Goal: Book appointment/travel/reservation

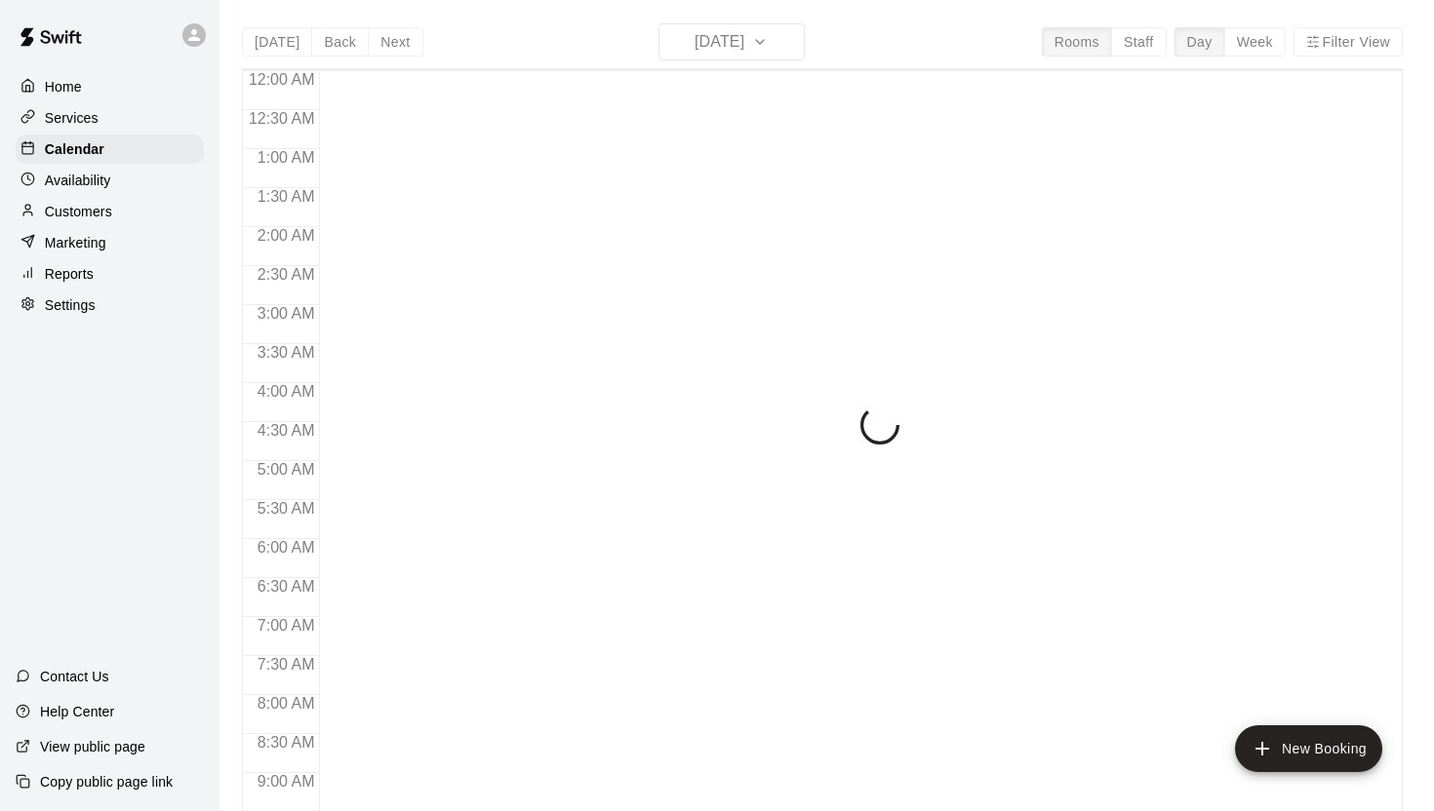
scroll to position [1111, 0]
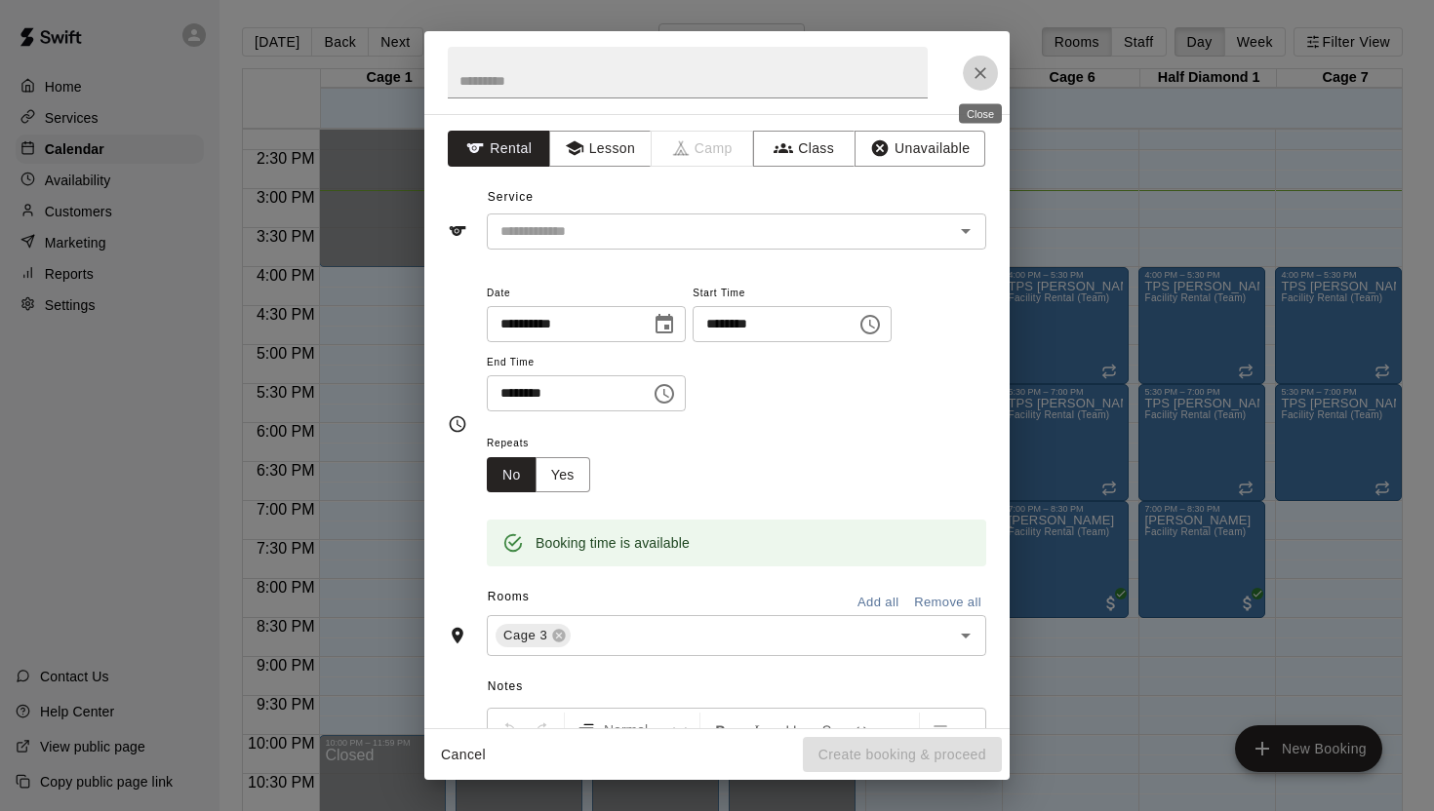
click at [974, 68] on icon "Close" at bounding box center [980, 73] width 20 height 20
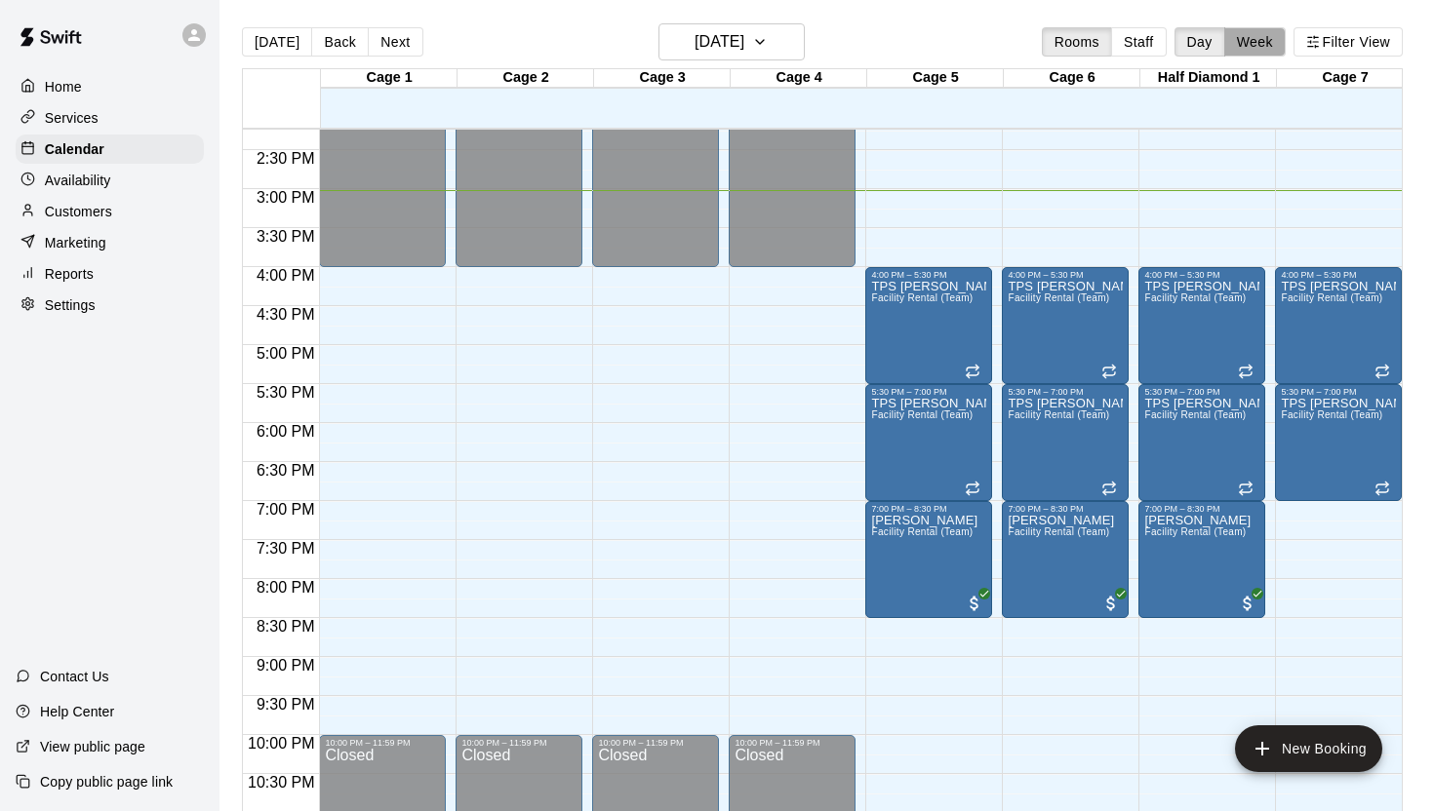
click at [1261, 43] on button "Week" at bounding box center [1254, 41] width 61 height 29
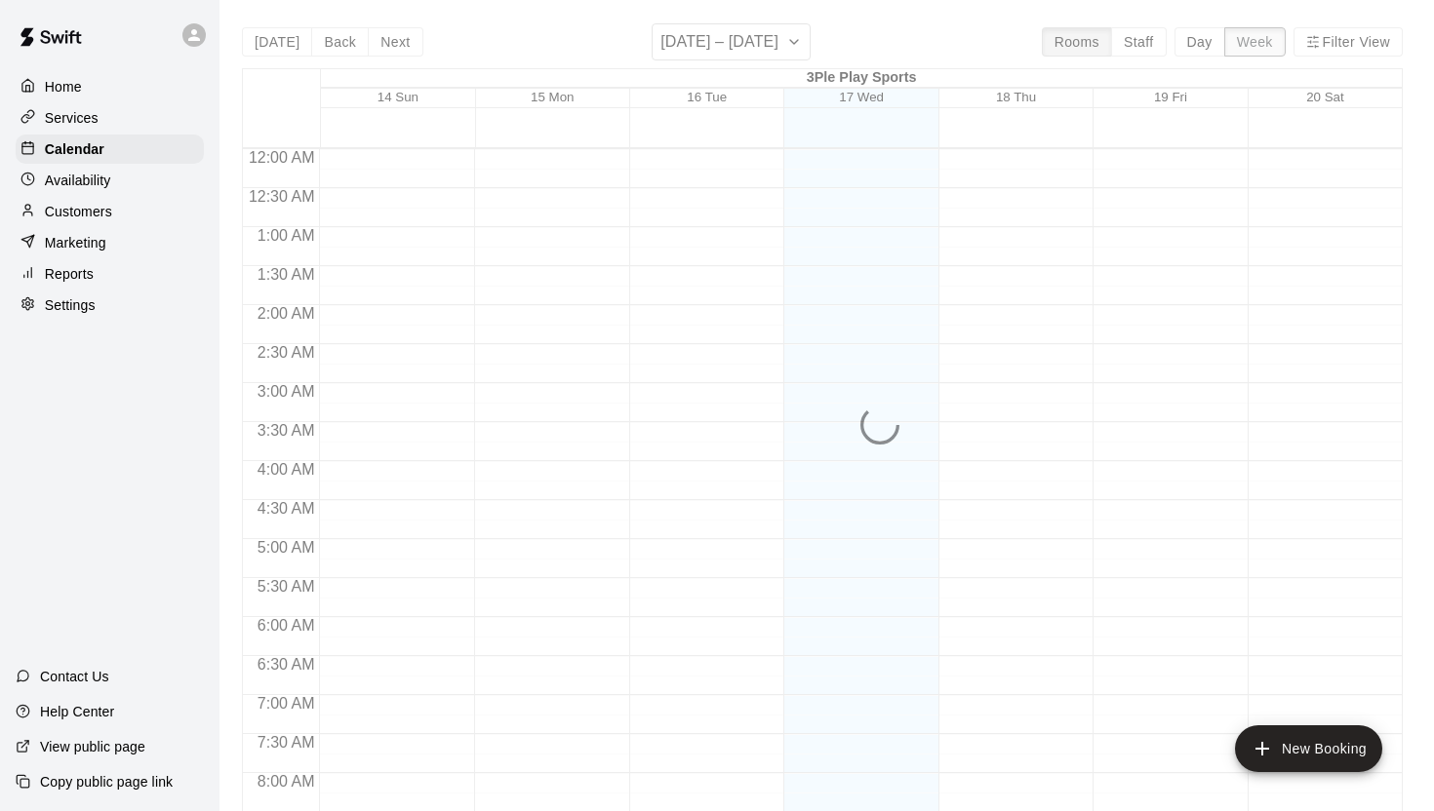
scroll to position [1171, 0]
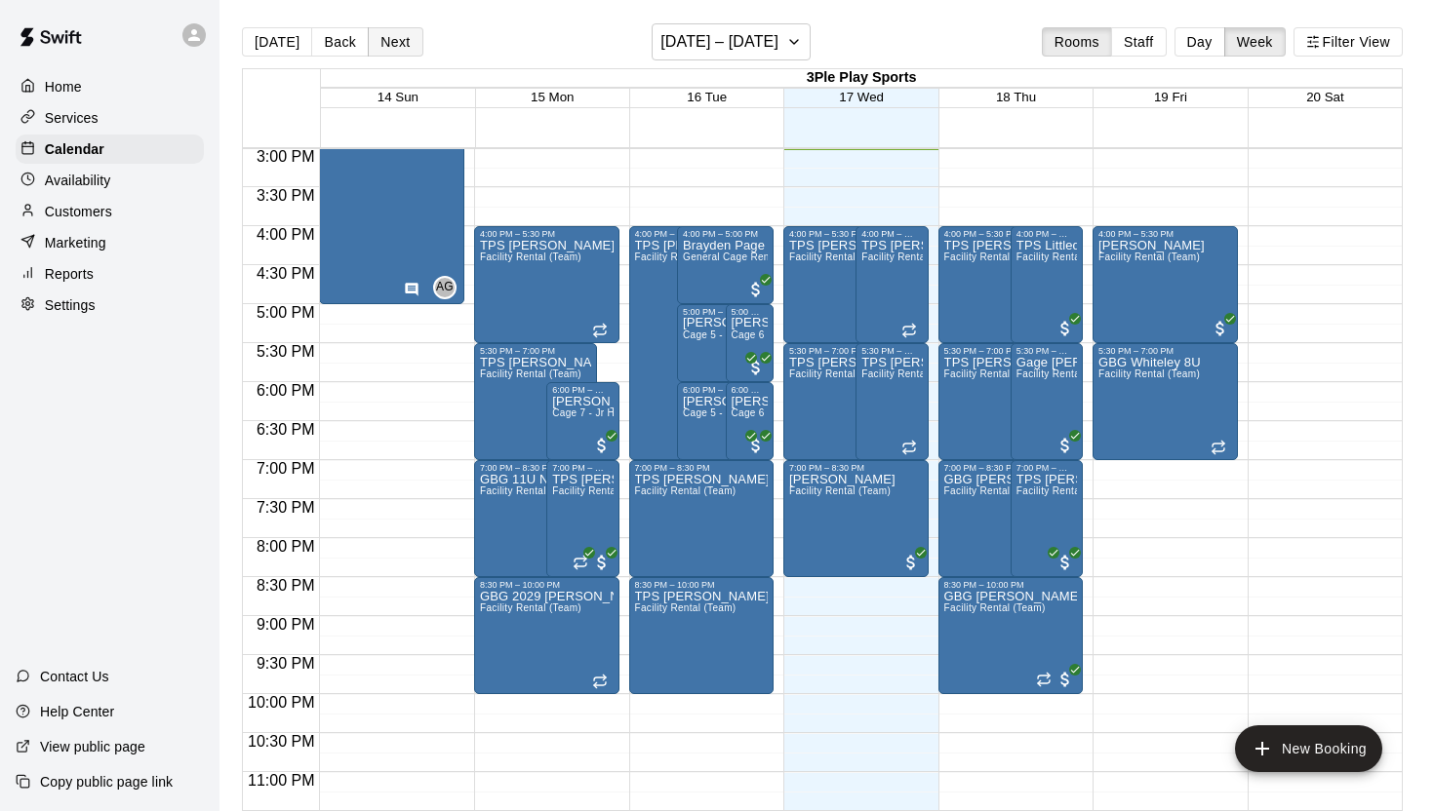
click at [397, 45] on button "Next" at bounding box center [395, 41] width 55 height 29
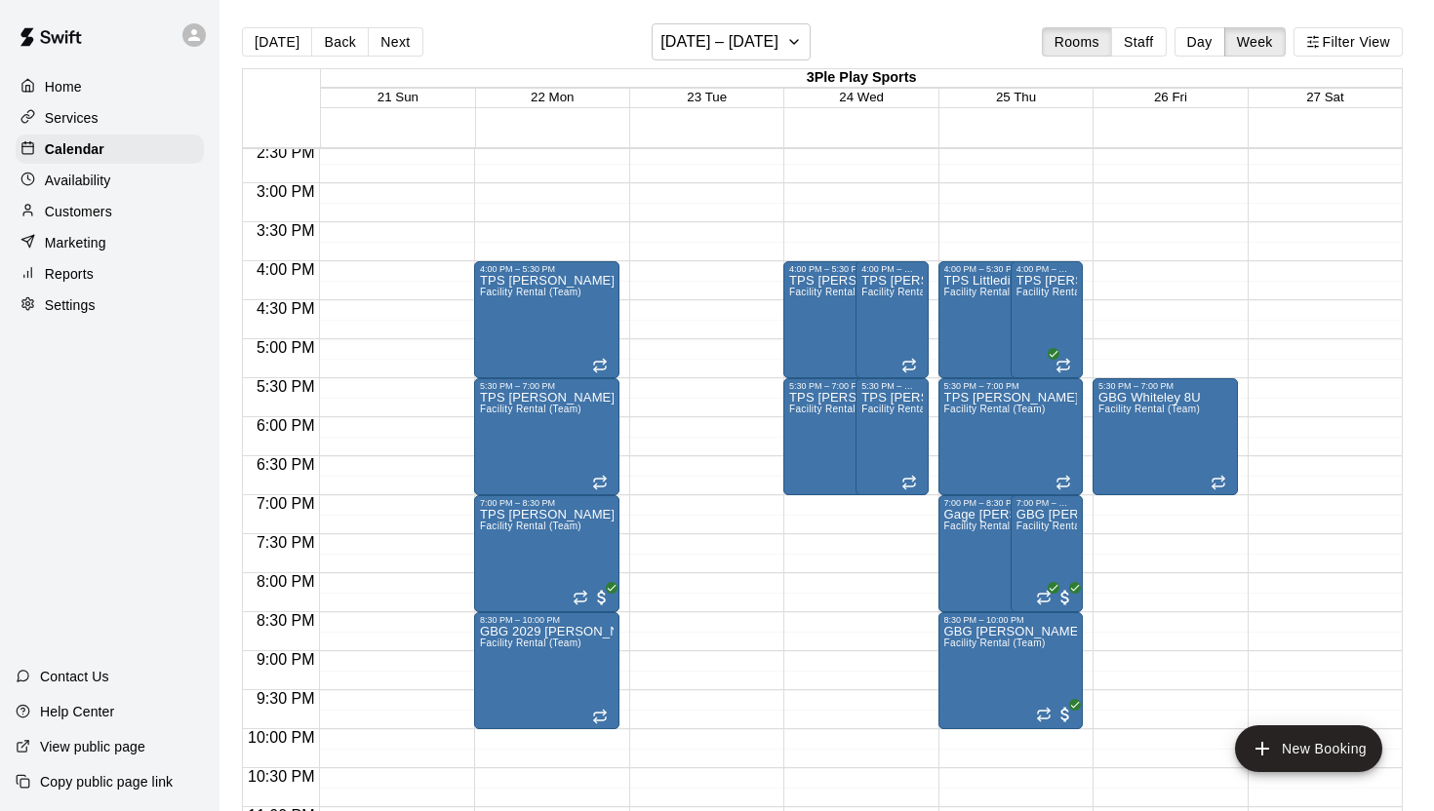
scroll to position [1143, 0]
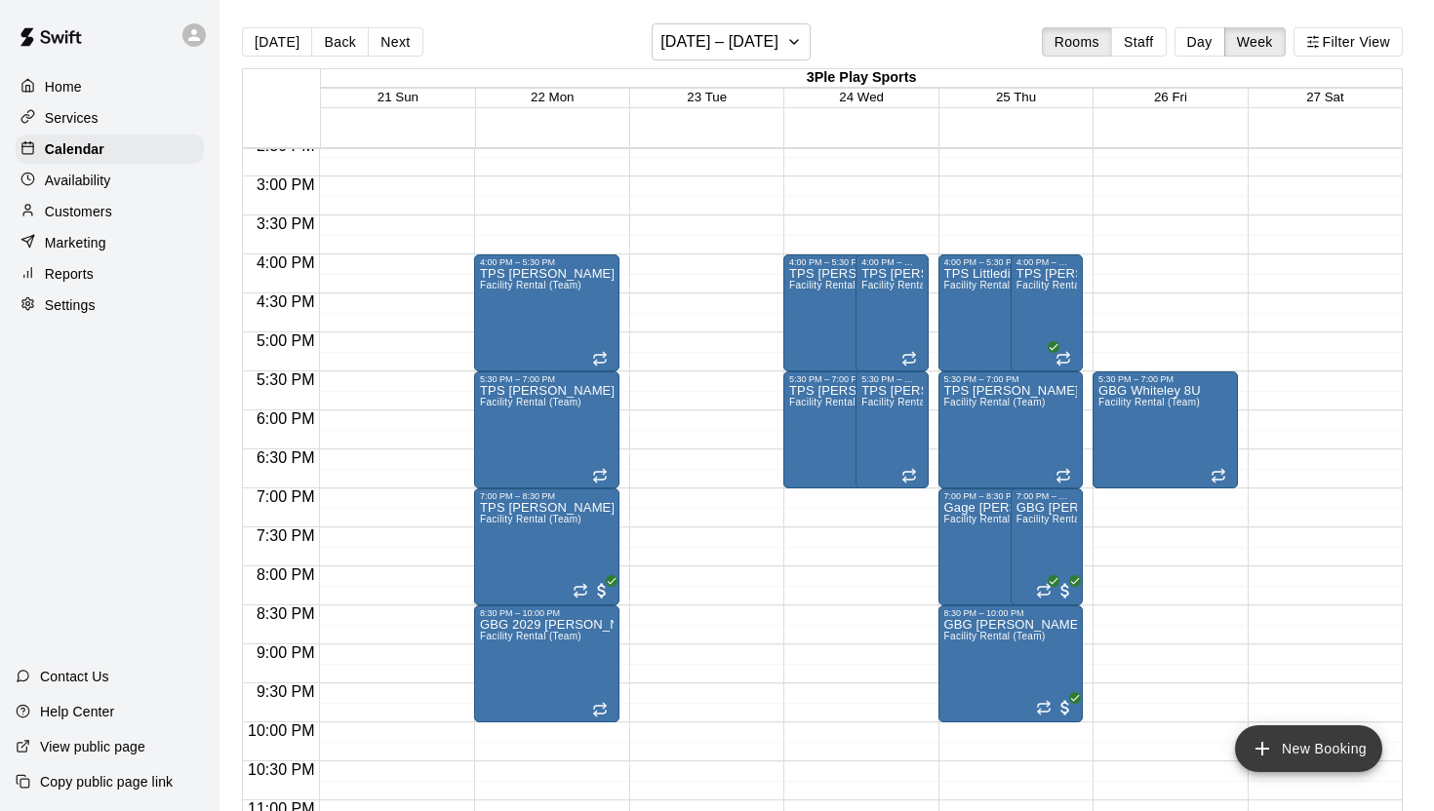
click at [1323, 753] on button "New Booking" at bounding box center [1308, 749] width 147 height 47
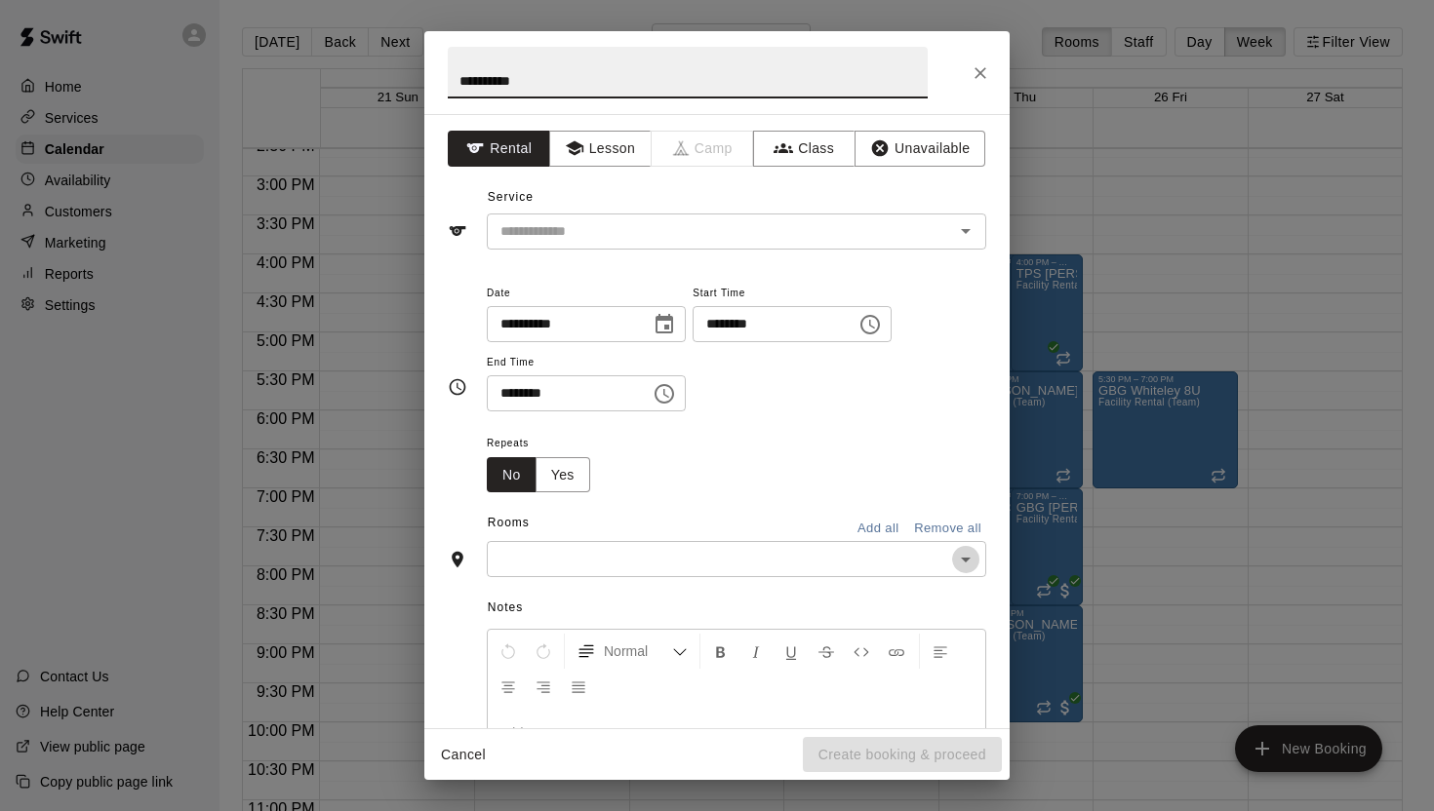
click at [959, 556] on icon "Open" at bounding box center [965, 559] width 23 height 23
type input "*********"
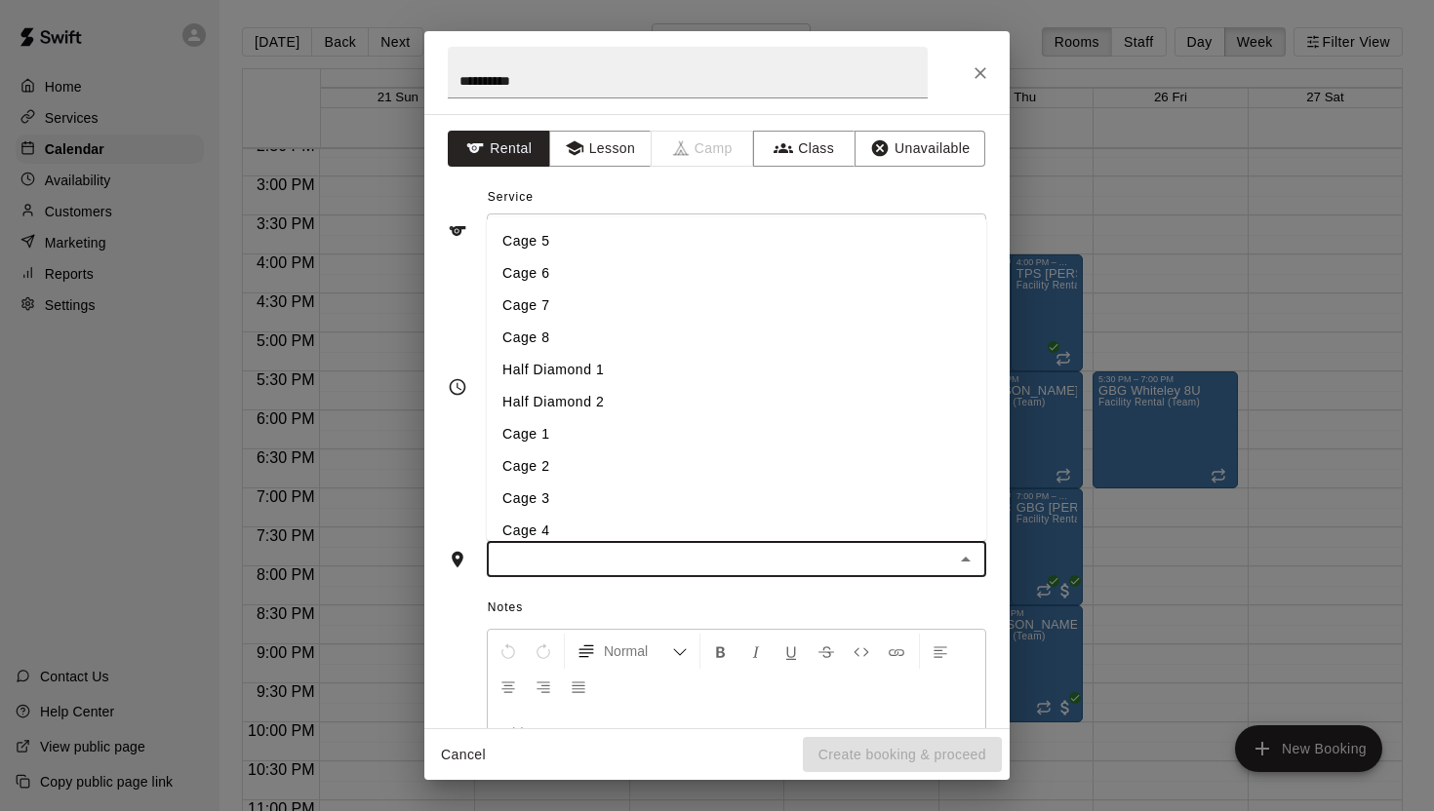
click at [555, 334] on li "Cage 8" at bounding box center [736, 338] width 499 height 32
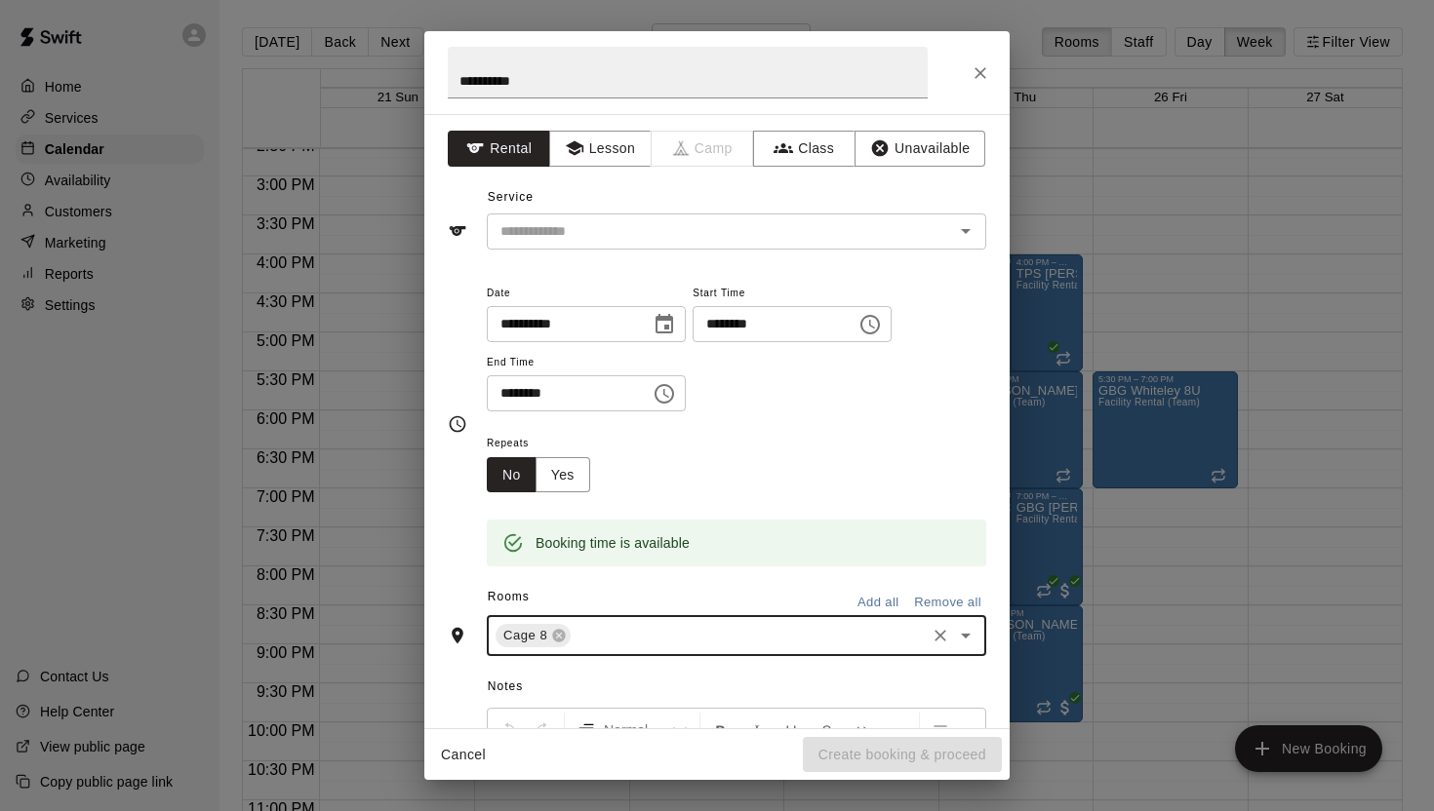
click at [667, 326] on icon "Choose date, selected date is Sep 24, 2025" at bounding box center [663, 324] width 23 height 23
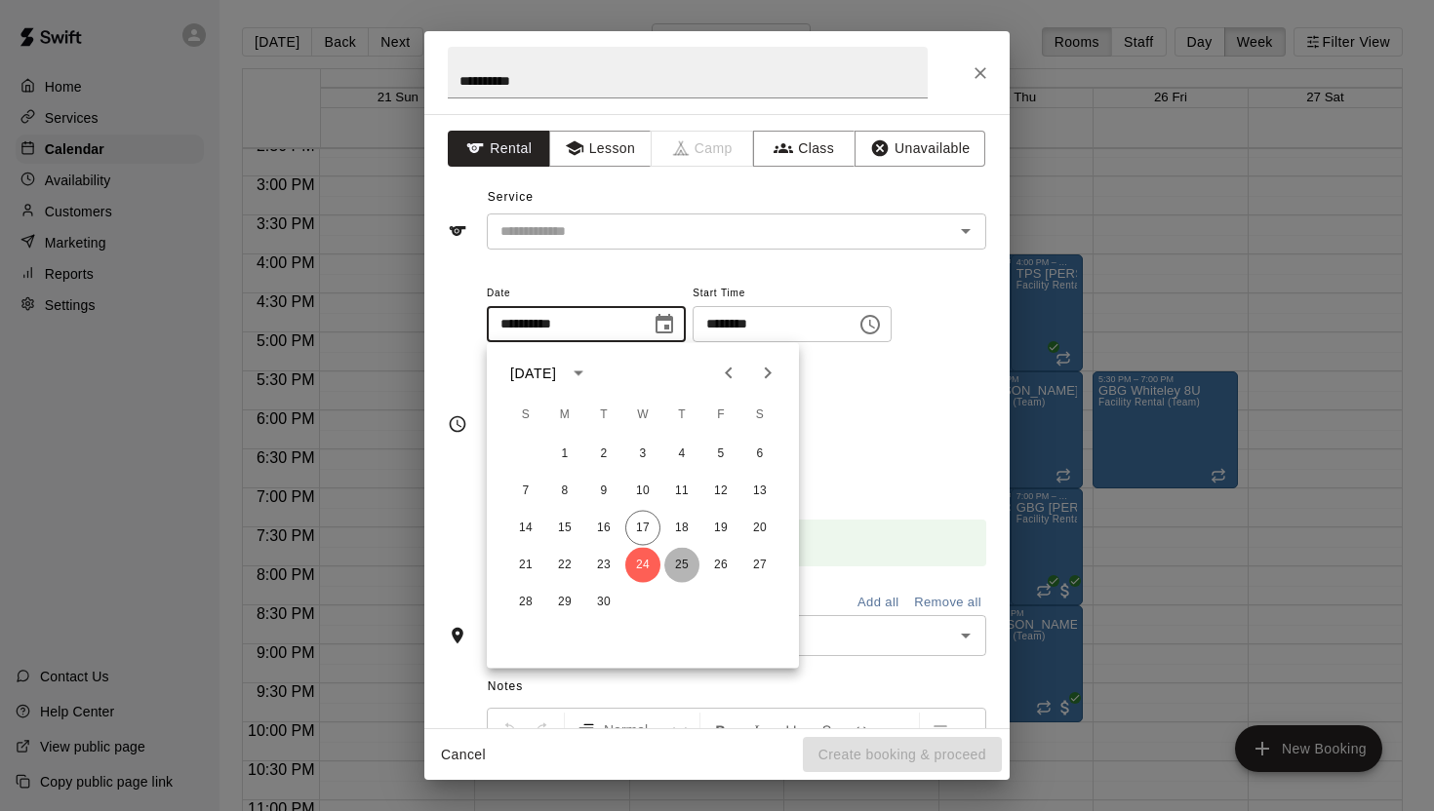
click at [684, 565] on button "25" at bounding box center [681, 565] width 35 height 35
type input "**********"
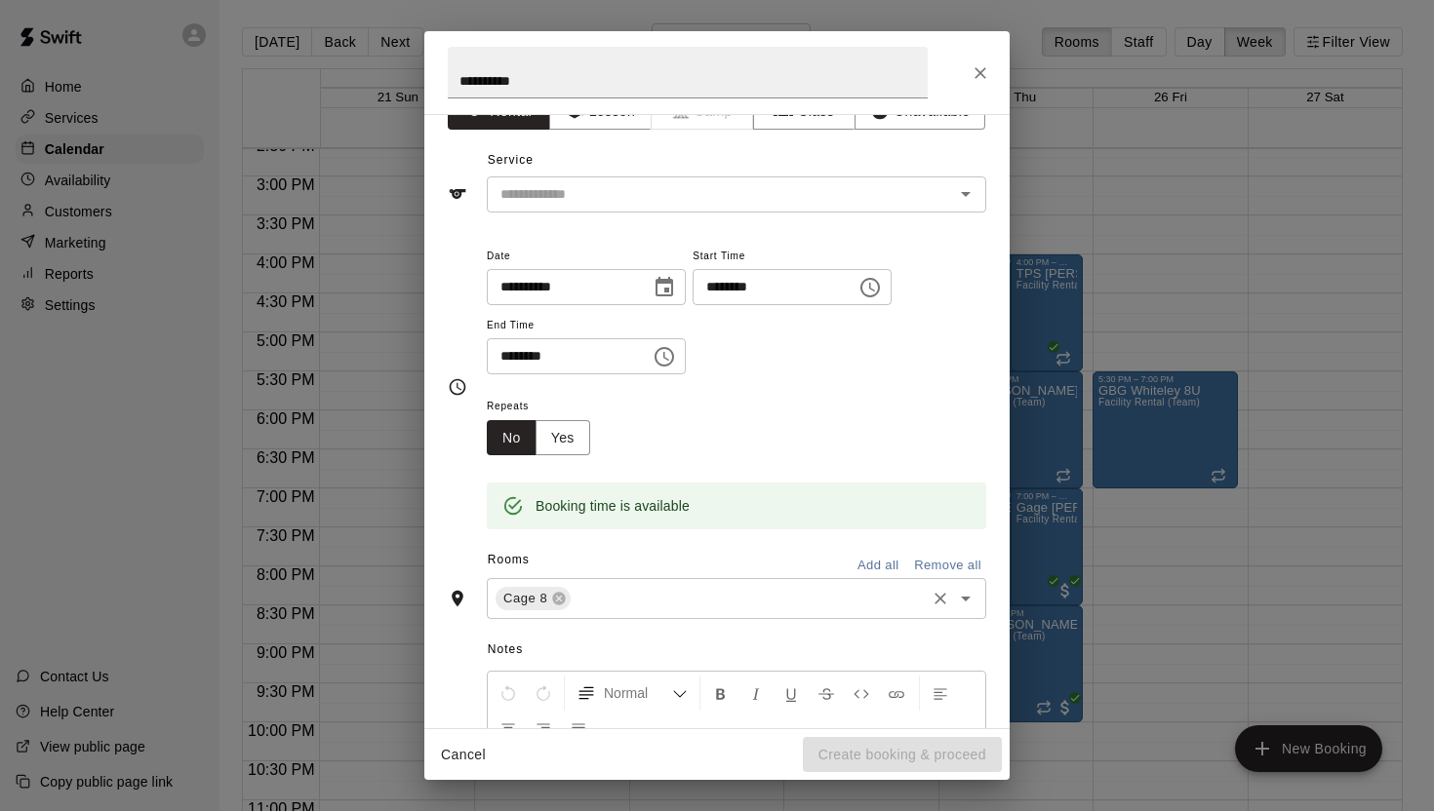
scroll to position [9, 0]
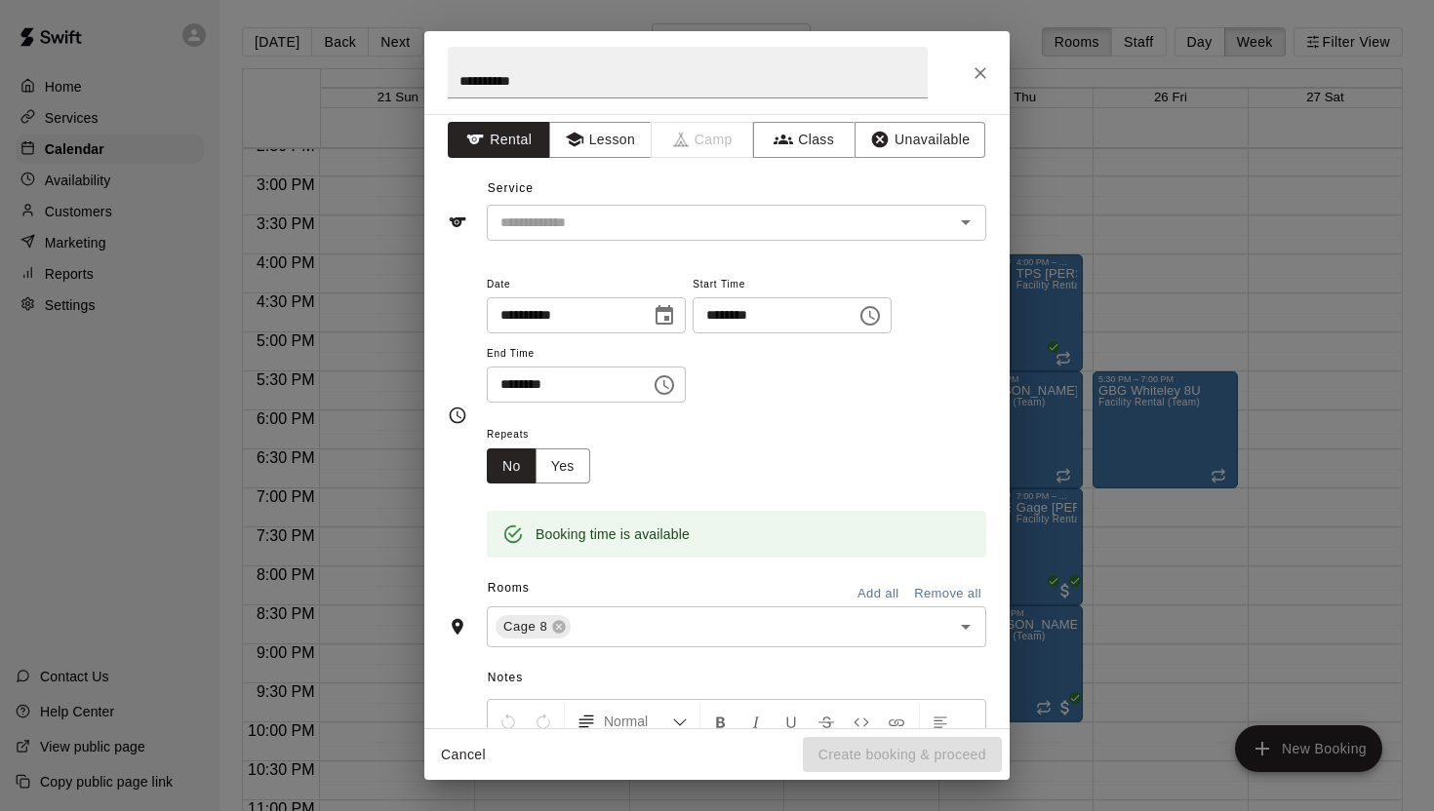
click at [879, 324] on icon "Choose time, selected time is 3:00 PM" at bounding box center [870, 316] width 20 height 20
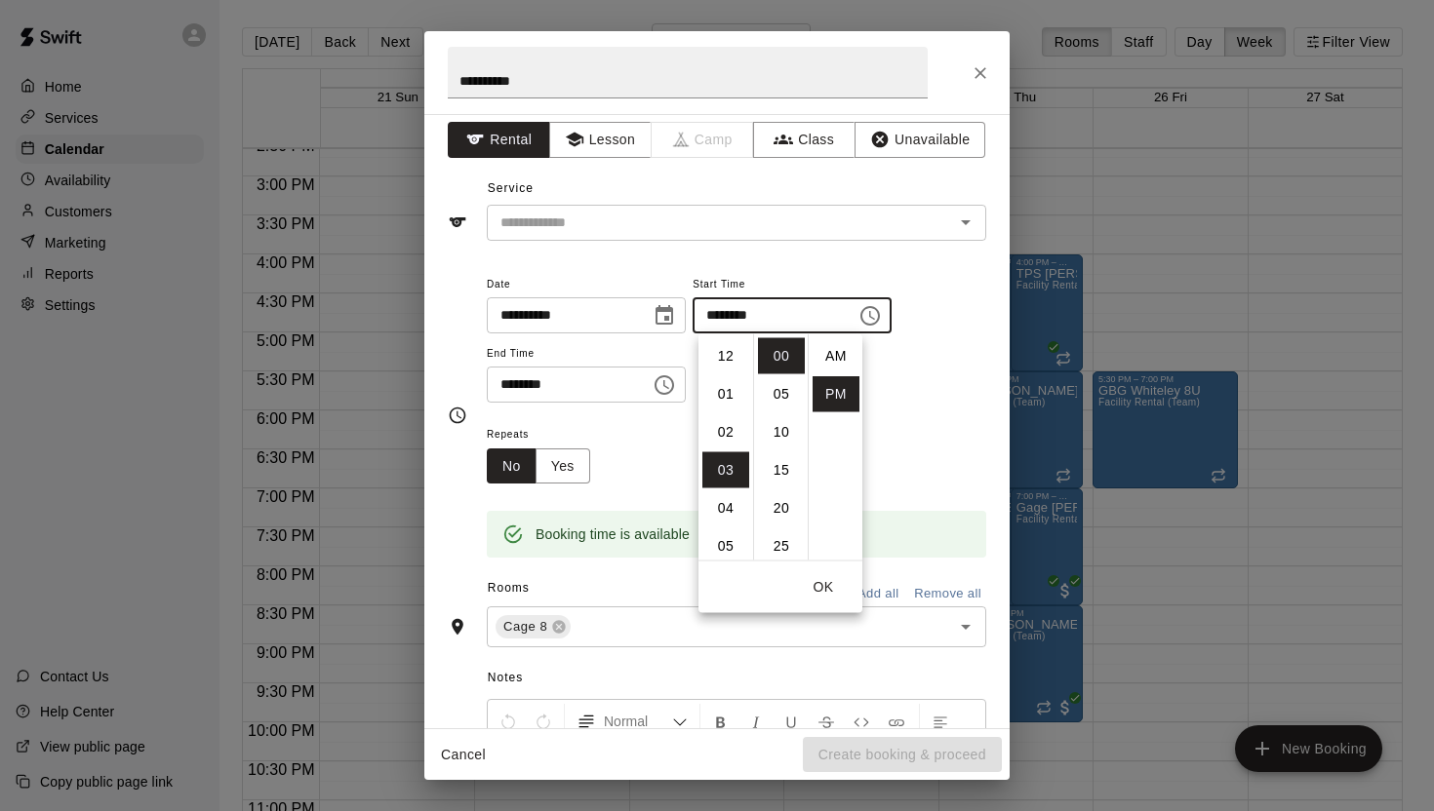
scroll to position [35, 0]
click at [723, 432] on li "05" at bounding box center [725, 433] width 47 height 36
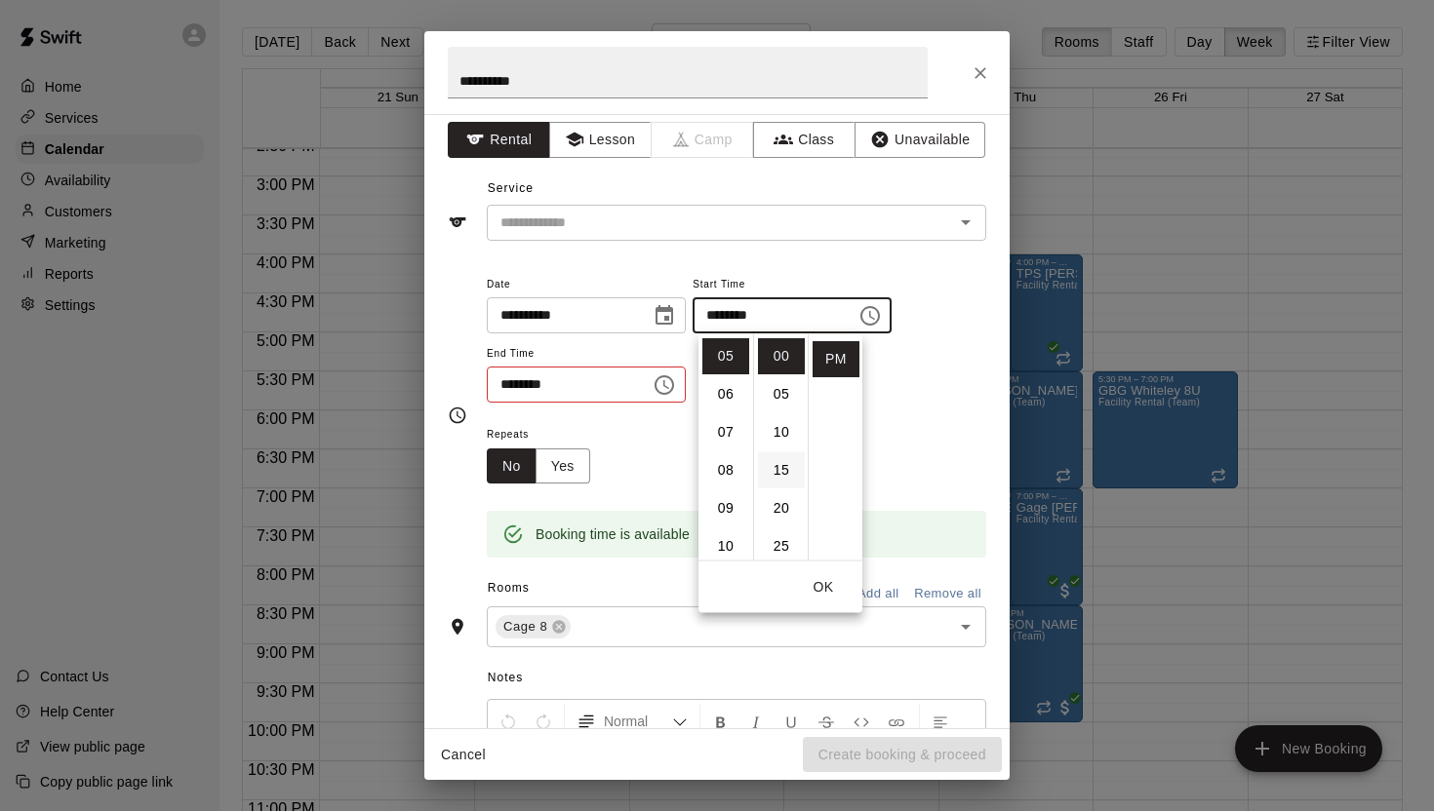
scroll to position [70, 0]
click at [779, 505] on li "30" at bounding box center [781, 514] width 47 height 36
type input "********"
click at [668, 386] on icon "Choose time, selected time is 3:30 PM" at bounding box center [663, 385] width 23 height 23
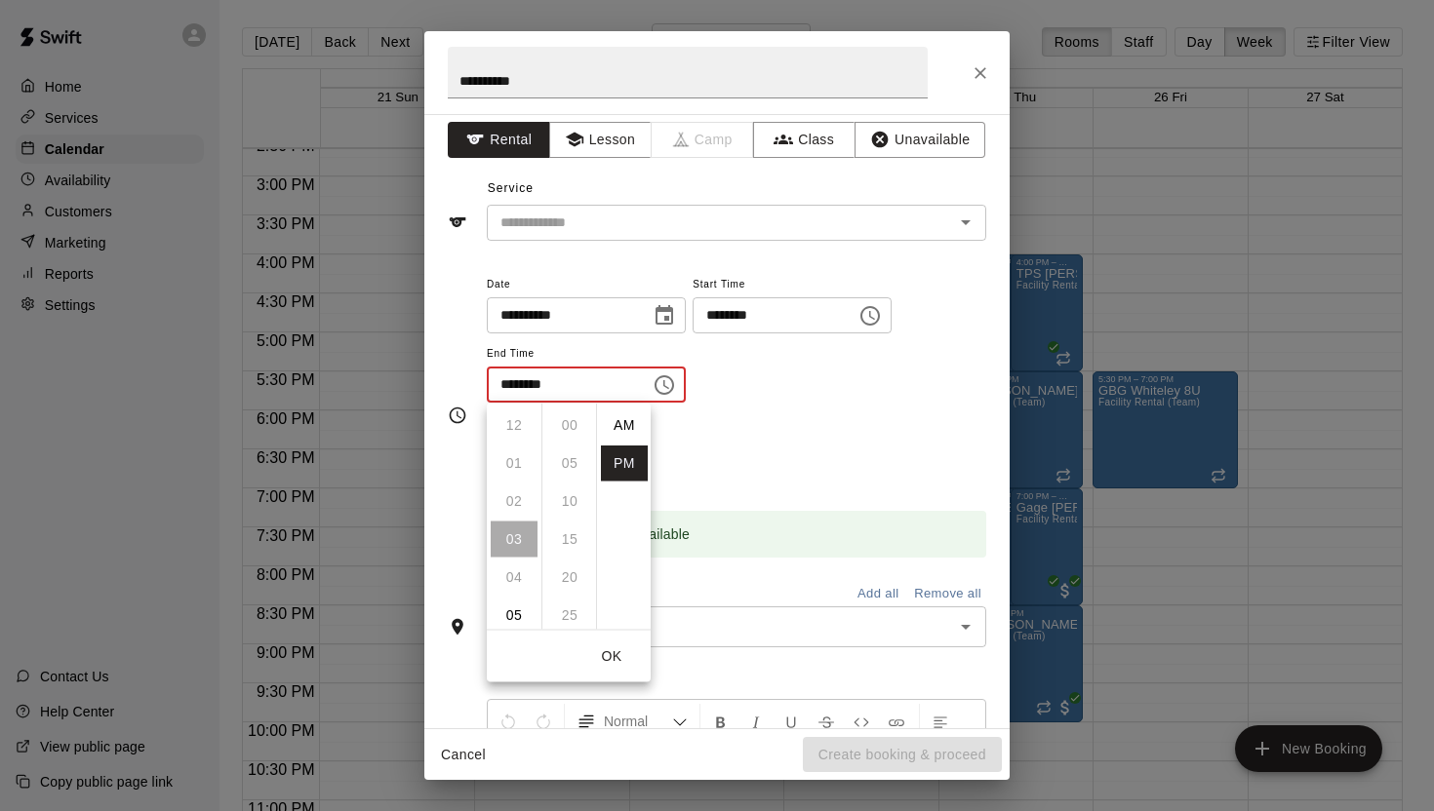
scroll to position [35, 0]
click at [507, 571] on li "07" at bounding box center [514, 578] width 47 height 36
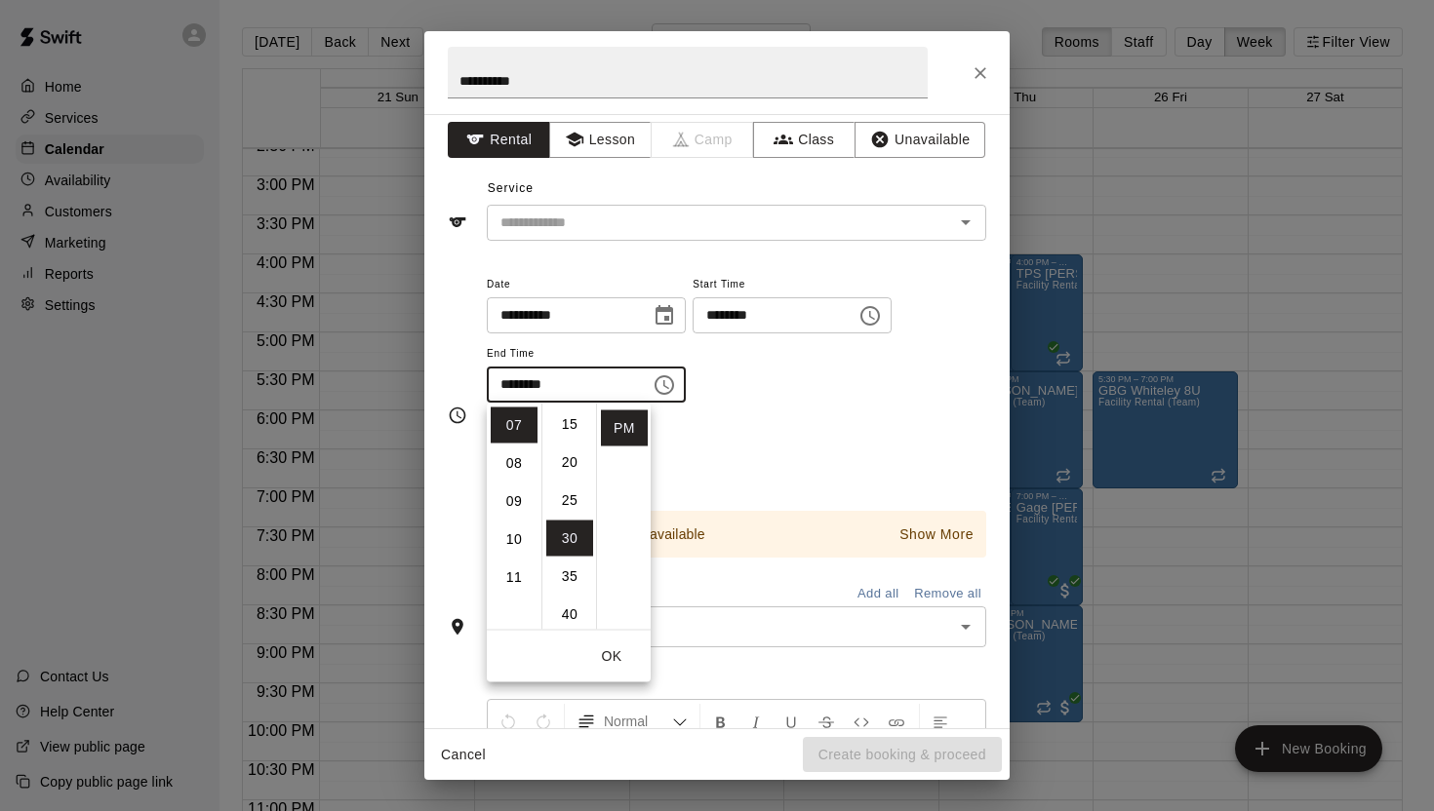
scroll to position [0, 0]
click at [568, 423] on li "00" at bounding box center [569, 426] width 47 height 36
type input "********"
click at [767, 450] on div "Repeats No Yes" at bounding box center [736, 452] width 499 height 61
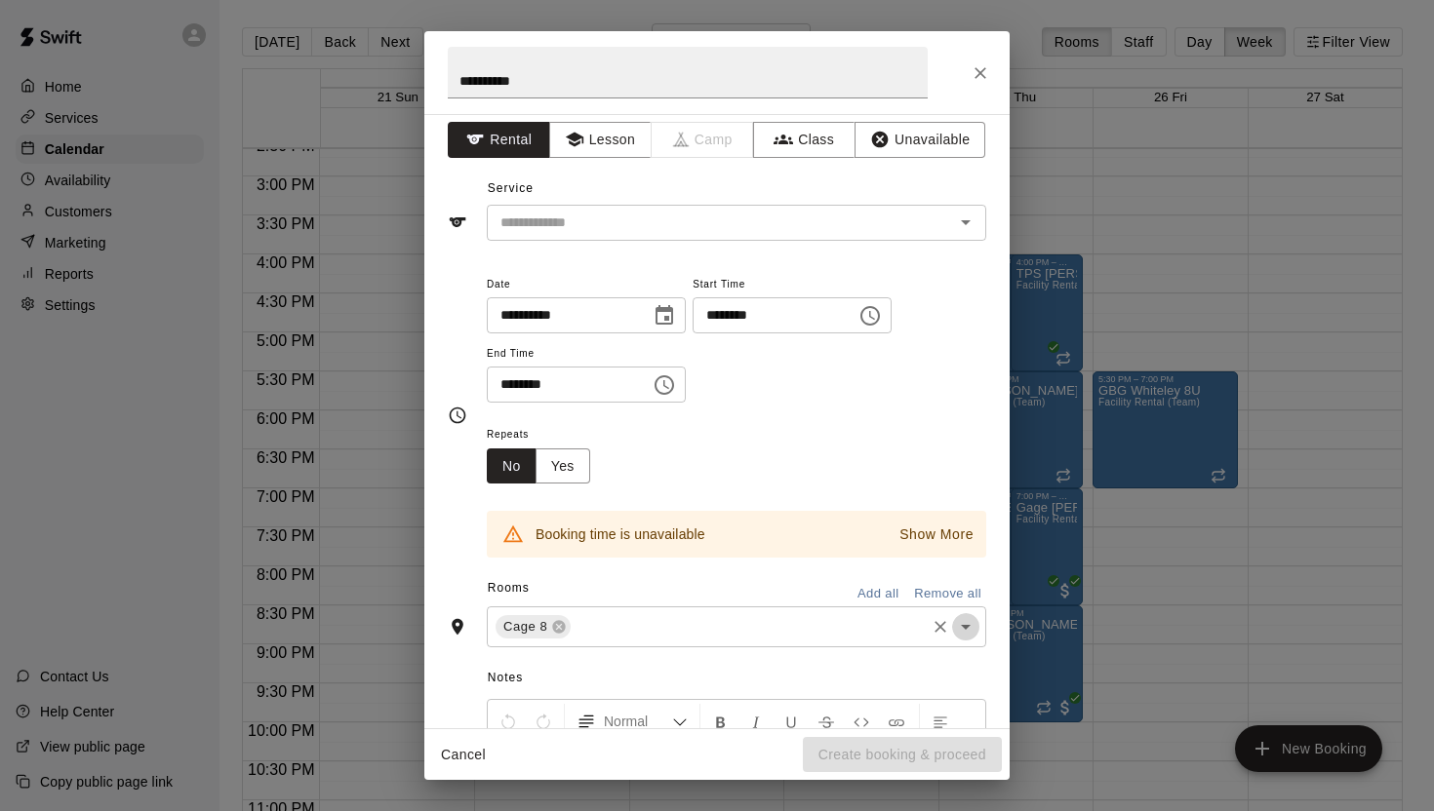
click at [964, 622] on icon "Open" at bounding box center [965, 626] width 23 height 23
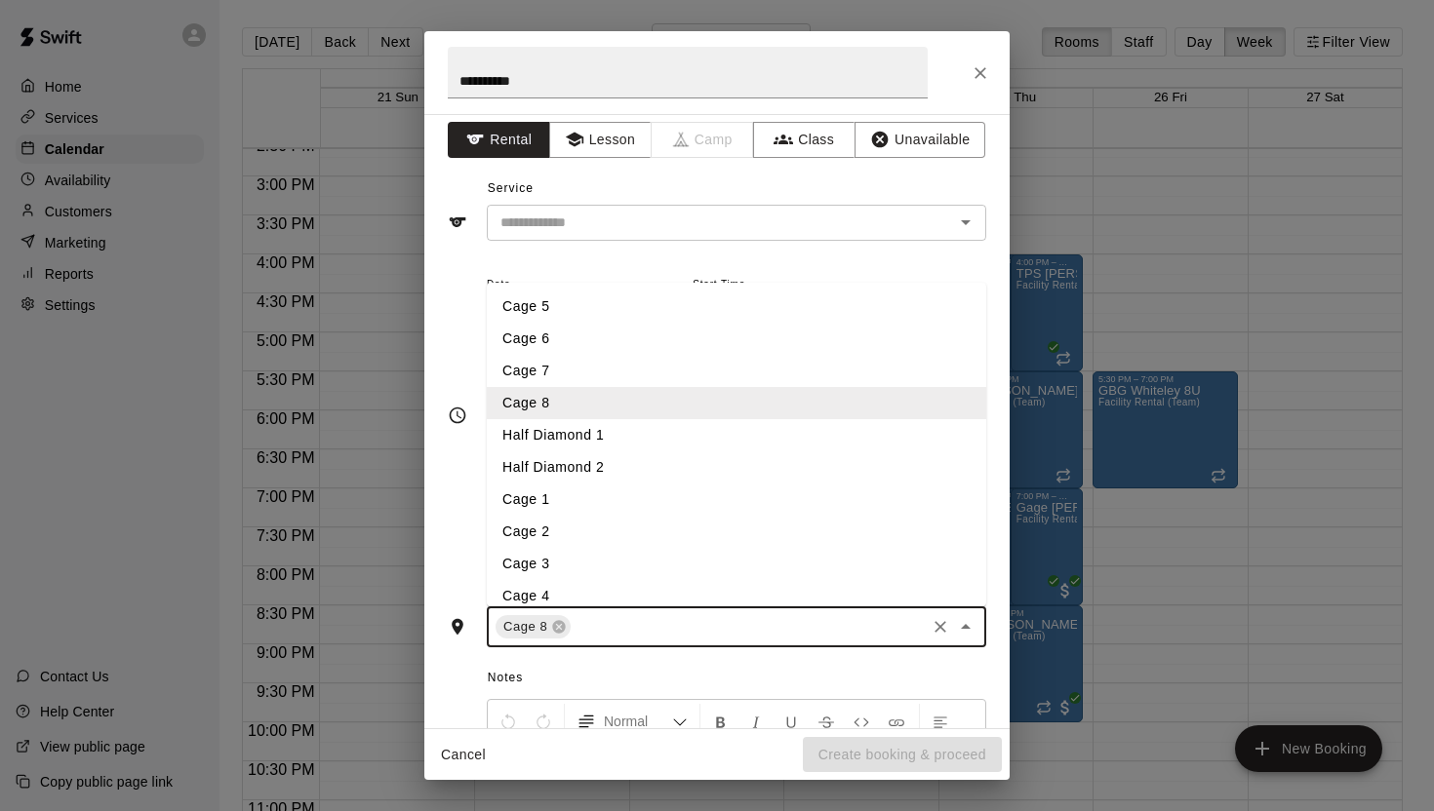
click at [583, 304] on li "Cage 5" at bounding box center [736, 307] width 499 height 32
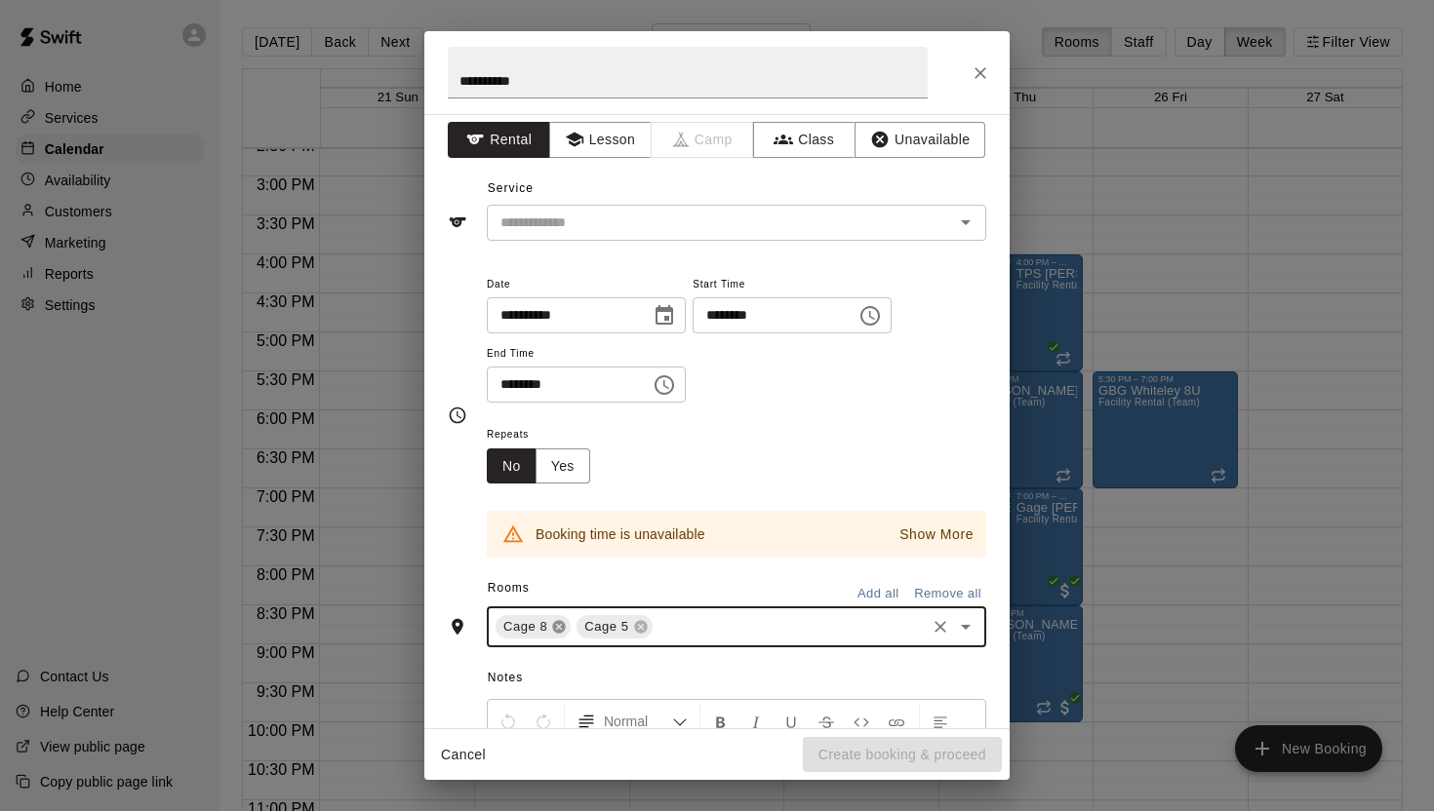
click at [552, 629] on icon at bounding box center [559, 627] width 16 height 16
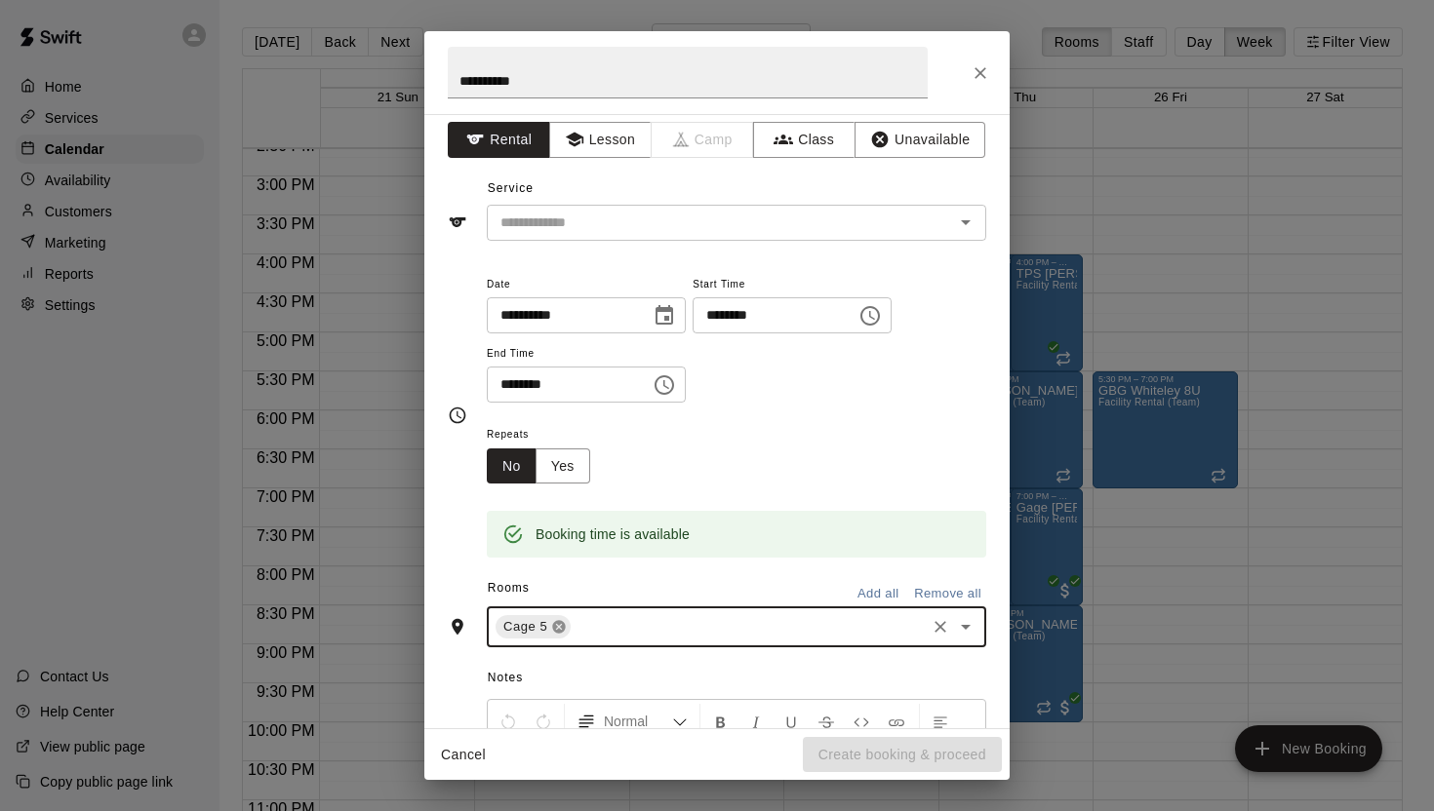
click at [555, 629] on icon at bounding box center [559, 627] width 13 height 13
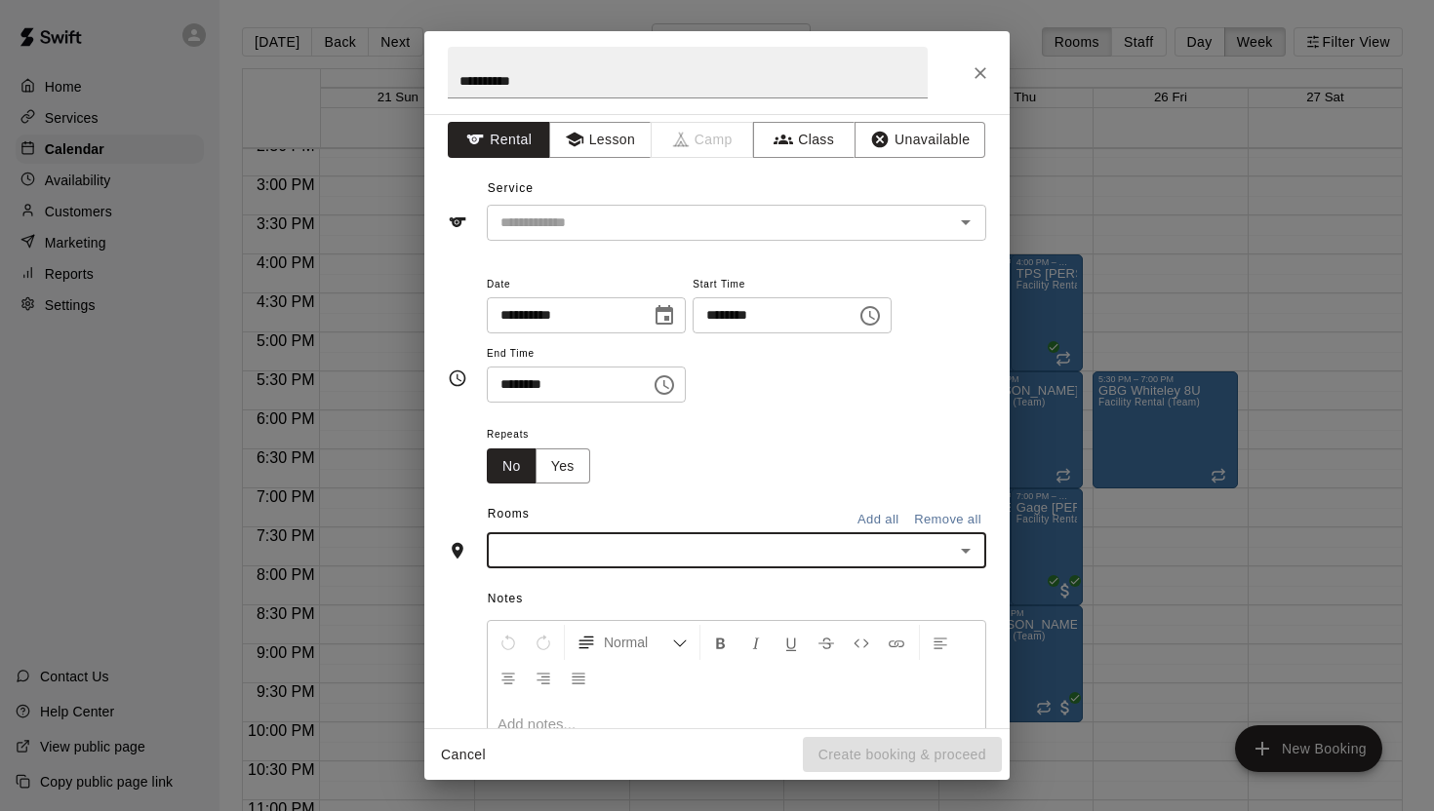
click at [960, 551] on icon "Open" at bounding box center [965, 550] width 23 height 23
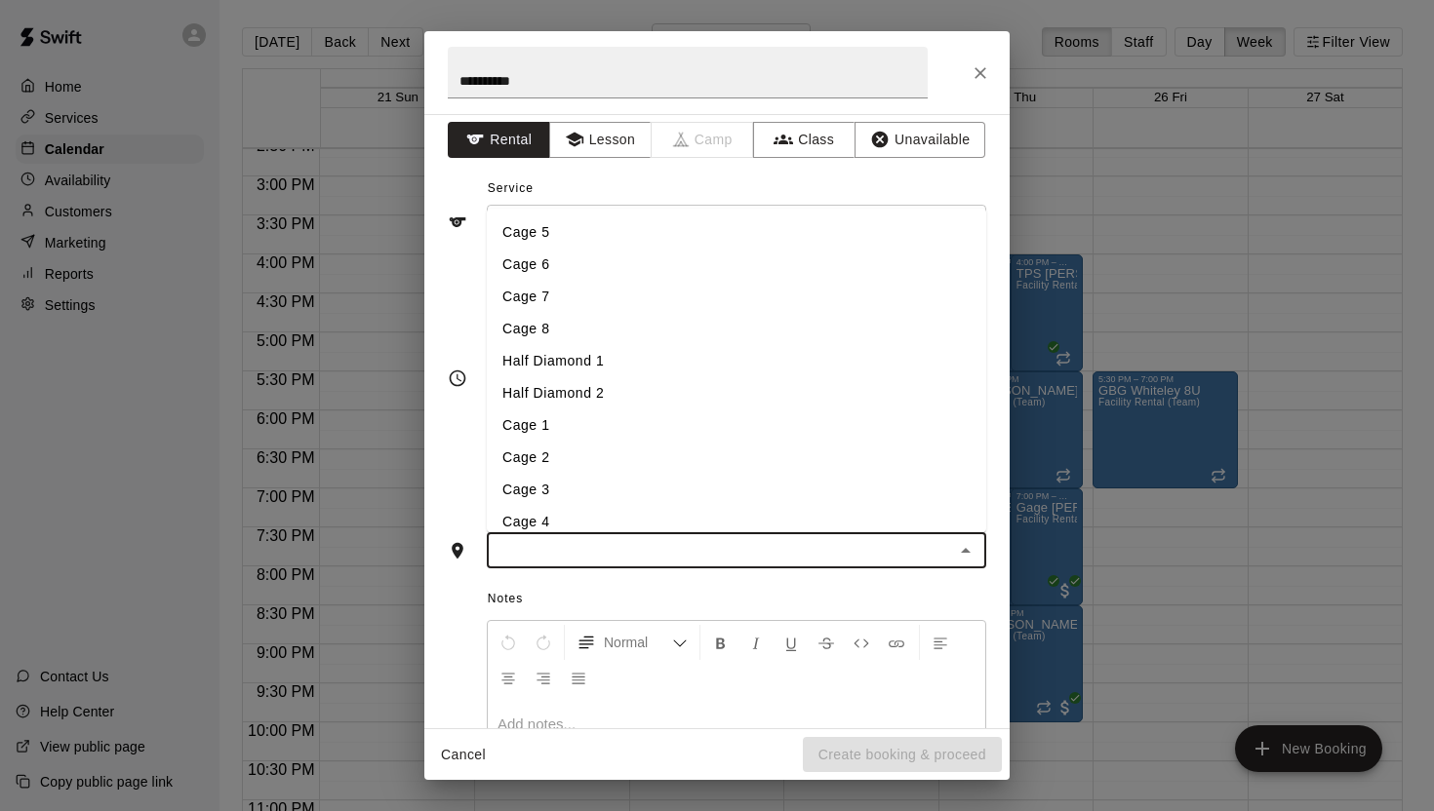
click at [568, 293] on li "Cage 7" at bounding box center [736, 297] width 499 height 32
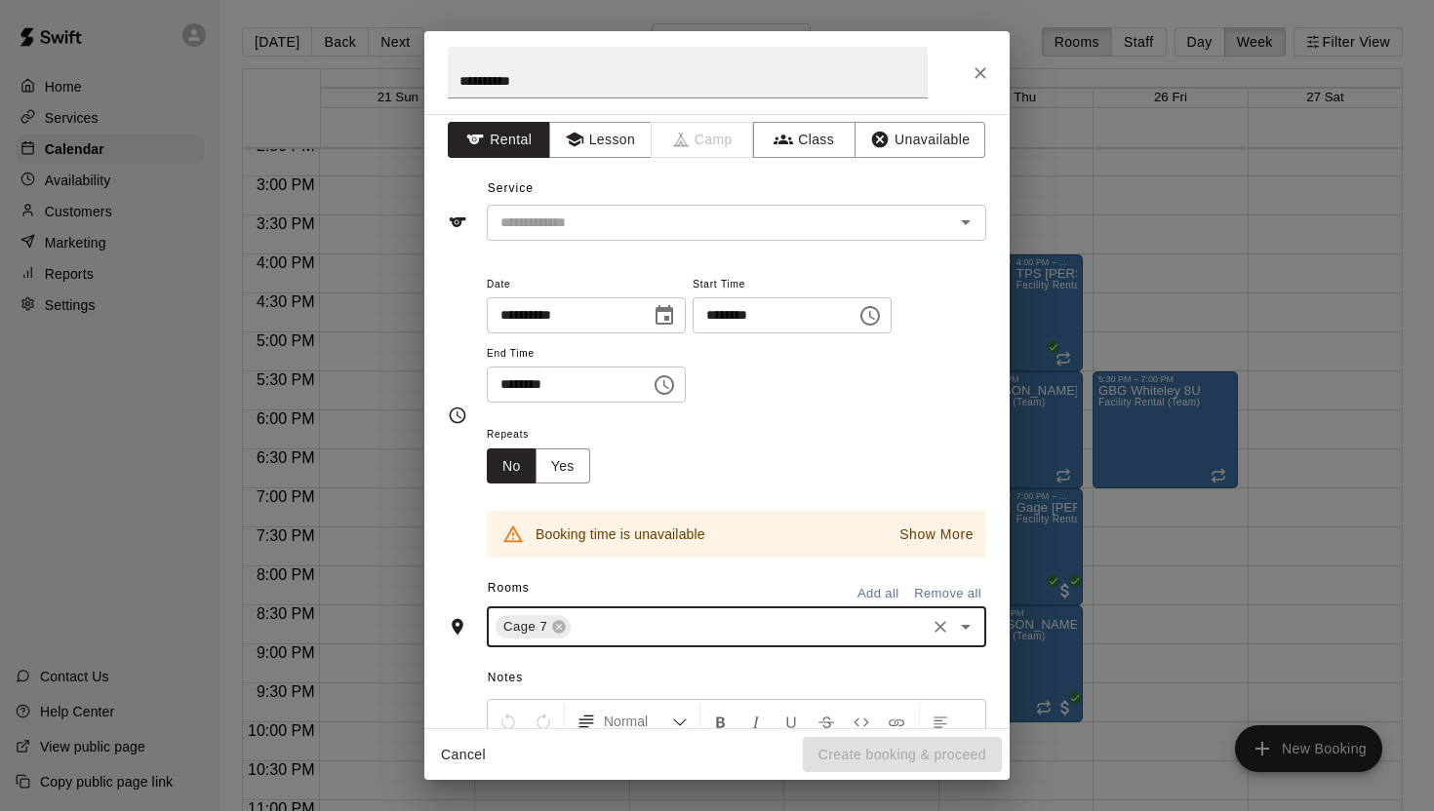
click at [966, 624] on icon "Open" at bounding box center [965, 626] width 23 height 23
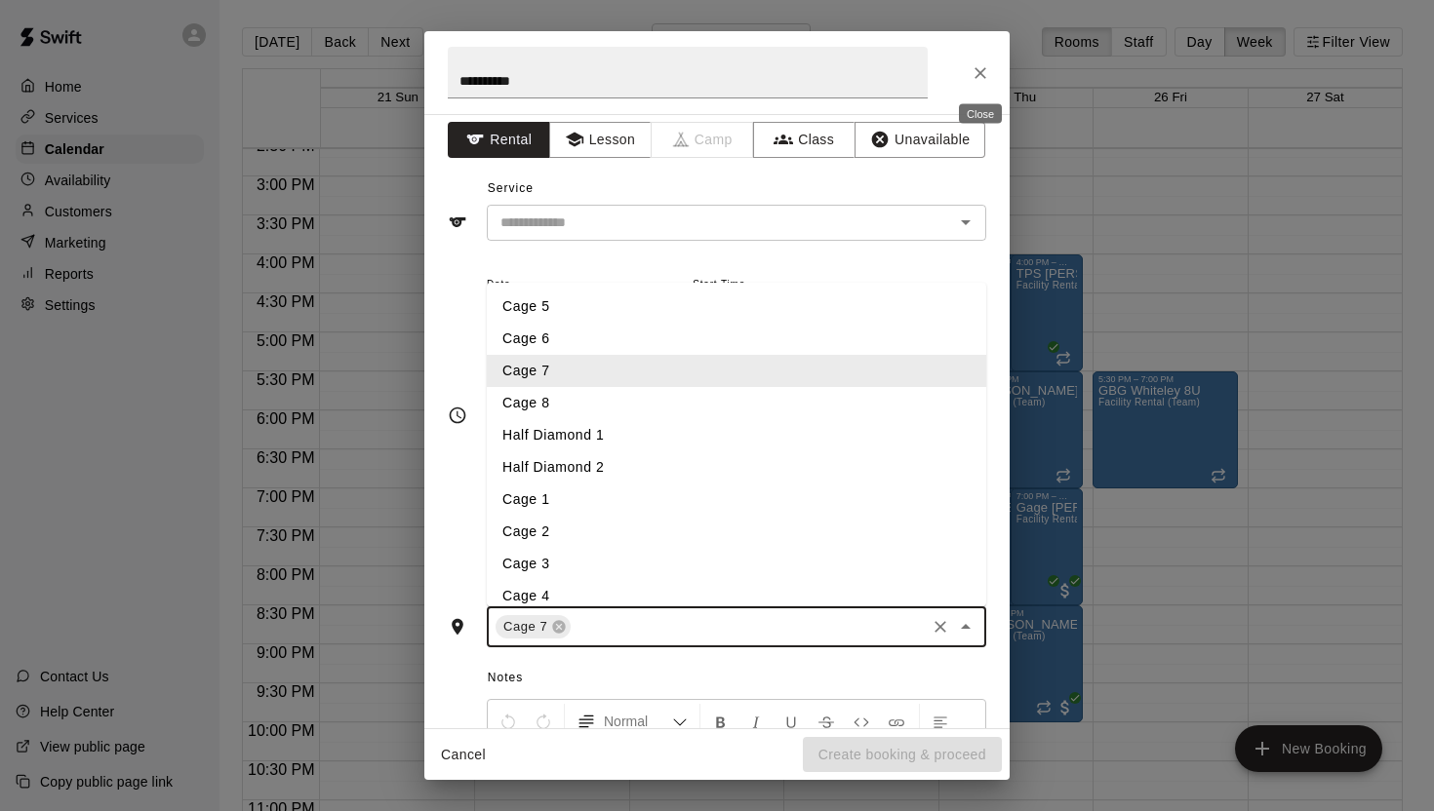
click at [975, 72] on icon "Close" at bounding box center [980, 73] width 20 height 20
